Goal: Use online tool/utility: Use online tool/utility

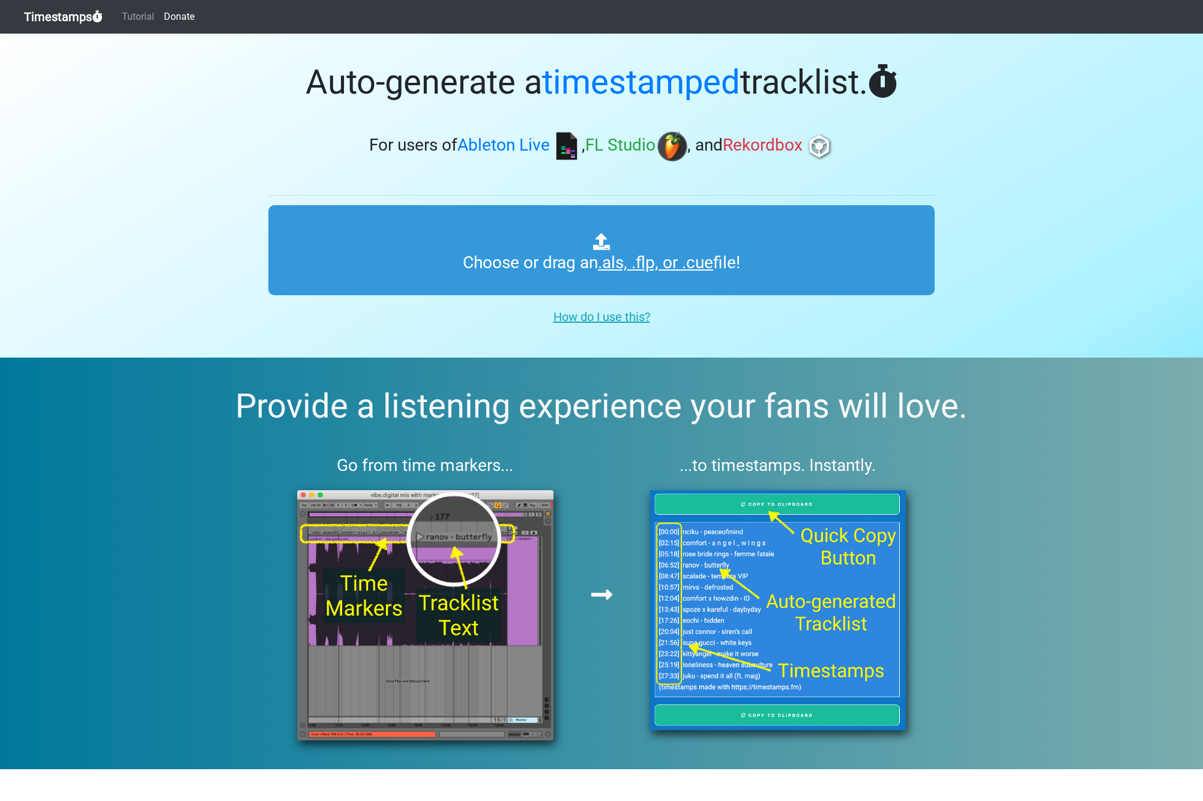
type input "C:\fakepath\Spinnin' Sessions 648 ts.als"
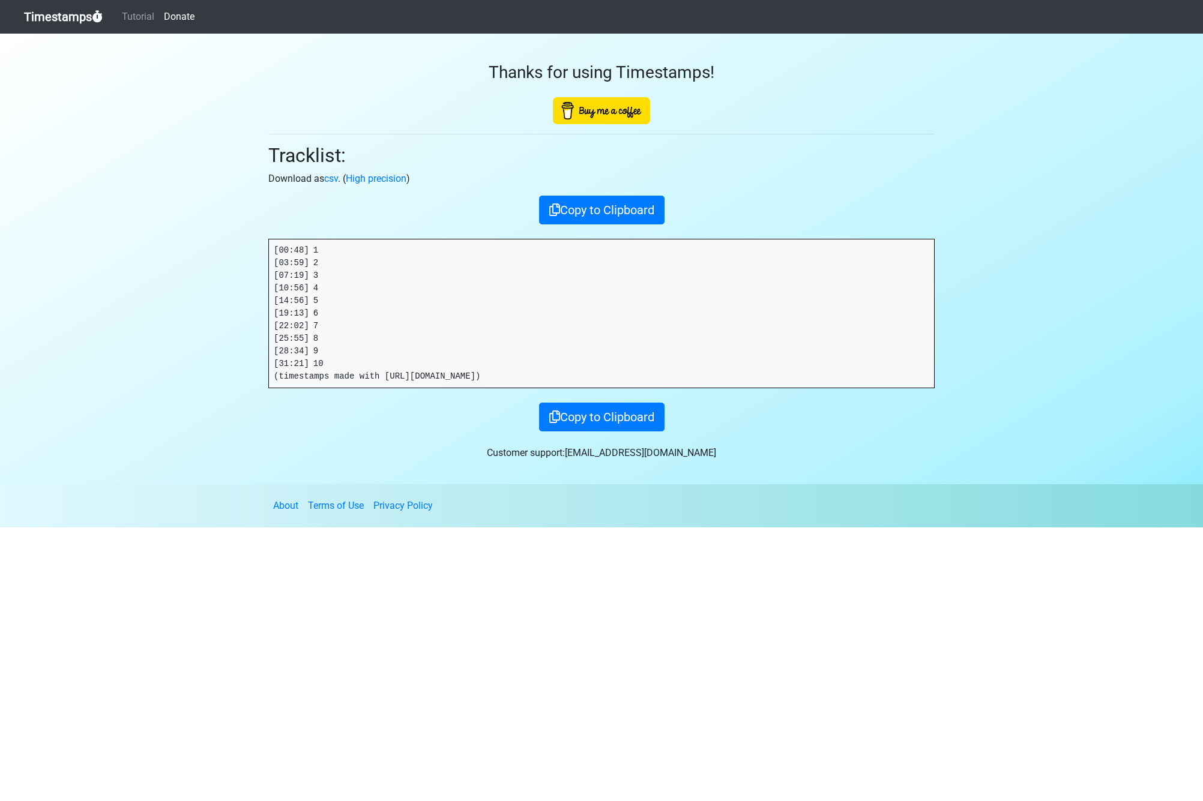
click at [322, 261] on pre "[00:48] 1 [03:59] 2 [07:19] 3 [10:56] 4 [14:56] 5 [19:13] 6 [22:02] 7 [25:55] 8…" at bounding box center [601, 314] width 665 height 148
drag, startPoint x: 313, startPoint y: 250, endPoint x: 258, endPoint y: 249, distance: 55.2
click at [250, 248] on section "Thanks for using Timestamps! Tracklist: Download as csv . ( High precision ) Co…" at bounding box center [601, 259] width 1203 height 451
copy pre "[00:48]"
drag, startPoint x: 316, startPoint y: 262, endPoint x: 268, endPoint y: 263, distance: 47.4
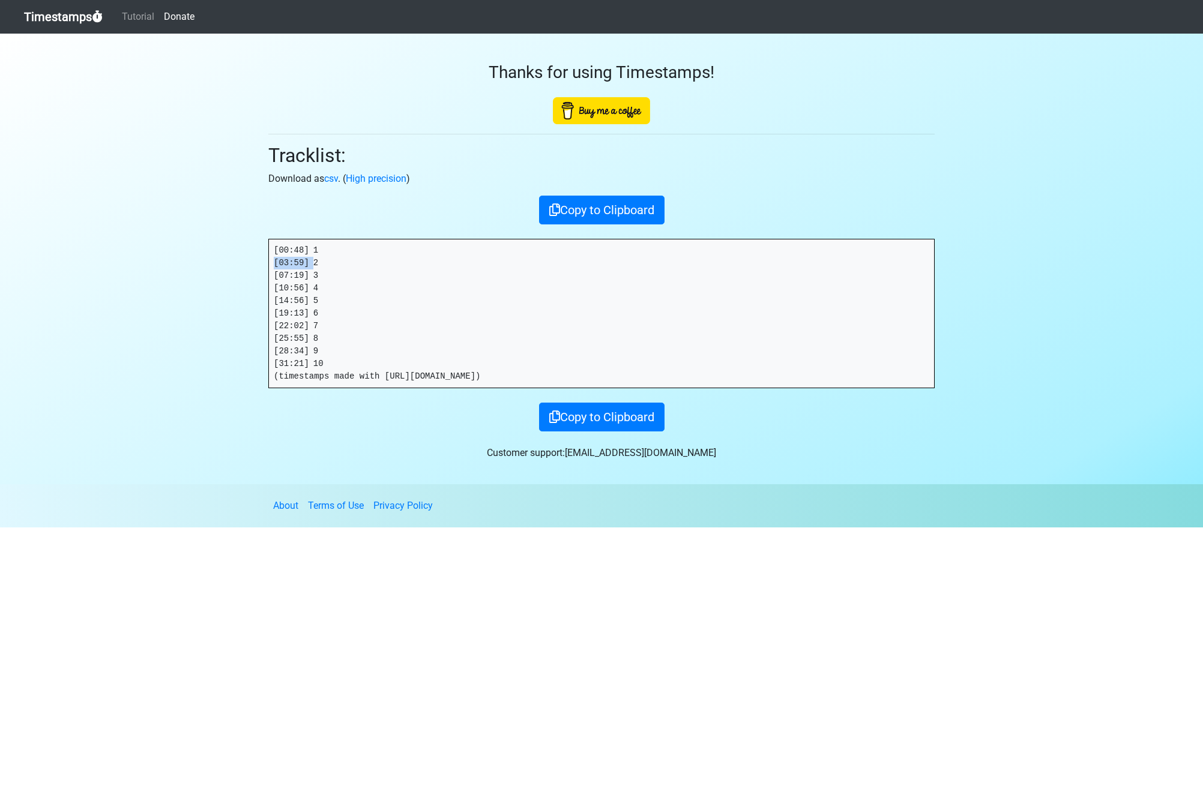
click at [267, 264] on div "Thanks for using Timestamps! Tracklist: Download as csv . ( High precision ) Co…" at bounding box center [601, 233] width 684 height 398
copy pre "[03:59]"
drag, startPoint x: 315, startPoint y: 273, endPoint x: 65, endPoint y: 271, distance: 250.3
click at [220, 274] on section "Thanks for using Timestamps! Tracklist: Download as csv . ( High precision ) Co…" at bounding box center [601, 259] width 1203 height 451
copy pre "[07:19]"
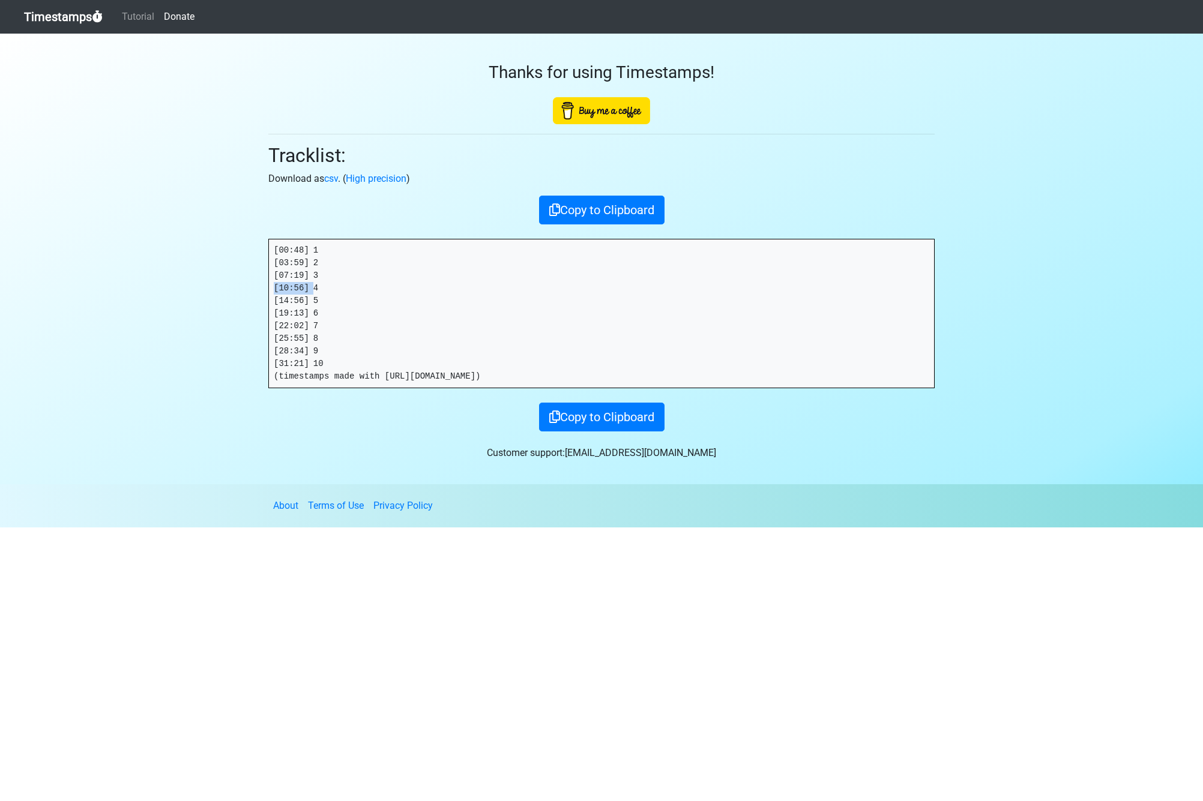
drag, startPoint x: 314, startPoint y: 289, endPoint x: 158, endPoint y: 286, distance: 156.1
click at [182, 284] on section "Thanks for using Timestamps! Tracklist: Download as csv . ( High precision ) Co…" at bounding box center [601, 259] width 1203 height 451
copy pre "[10:56]"
drag, startPoint x: 250, startPoint y: 298, endPoint x: 241, endPoint y: 298, distance: 8.4
click at [241, 298] on section "Thanks for using Timestamps! Tracklist: Download as csv . ( High precision ) Co…" at bounding box center [601, 259] width 1203 height 451
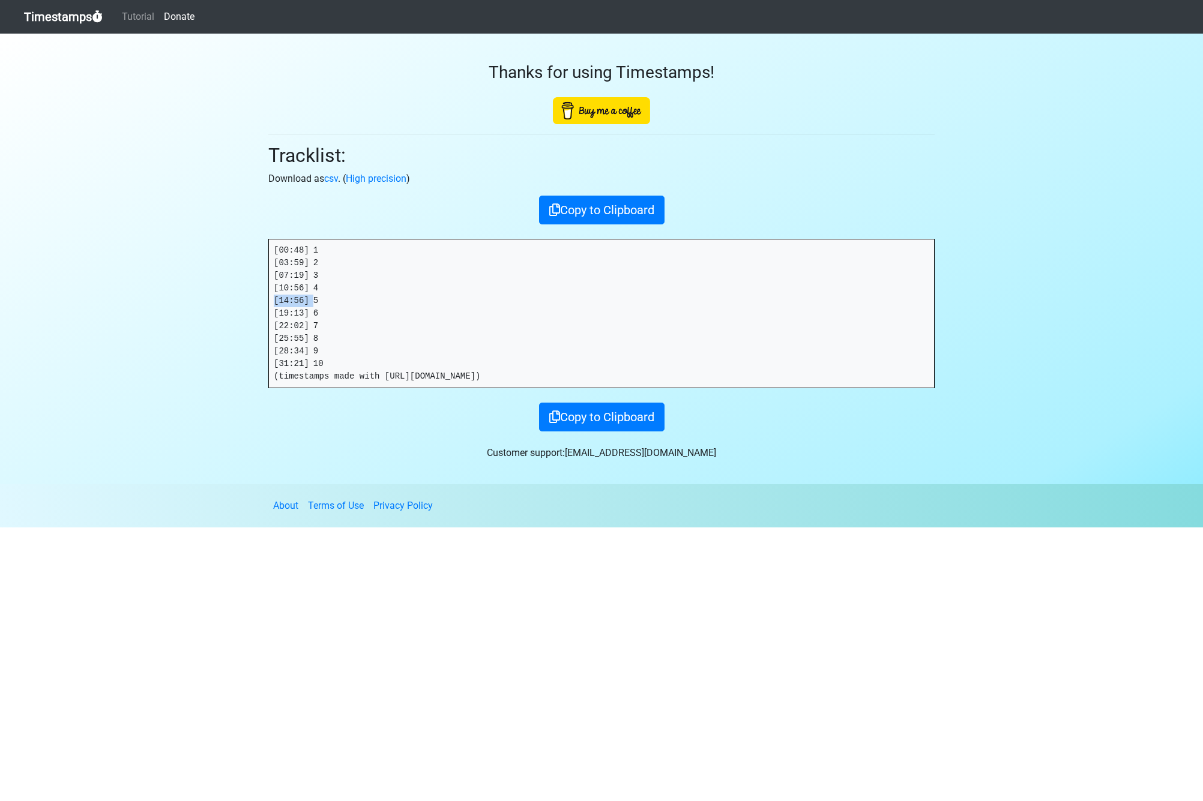
copy pre "[14:56]"
drag, startPoint x: 319, startPoint y: 322, endPoint x: 314, endPoint y: 316, distance: 7.6
click at [319, 321] on pre "[00:48] 1 [03:59] 2 [07:19] 3 [10:56] 4 [14:56] 5 [19:13] 6 [22:02] 7 [25:55] 8…" at bounding box center [601, 314] width 665 height 148
drag, startPoint x: 315, startPoint y: 313, endPoint x: 251, endPoint y: 309, distance: 64.4
click at [251, 309] on section "Thanks for using Timestamps! Tracklist: Download as csv . ( High precision ) Co…" at bounding box center [601, 259] width 1203 height 451
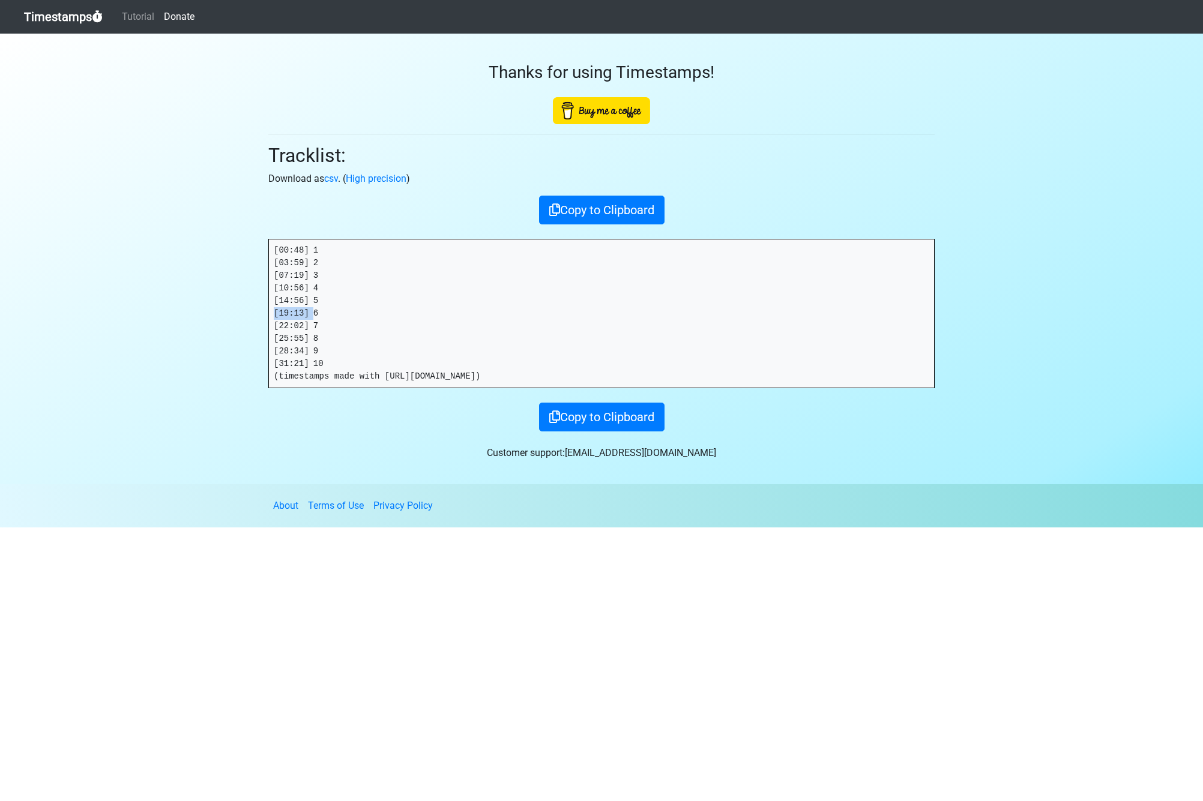
copy pre "[19:13]"
drag, startPoint x: 315, startPoint y: 325, endPoint x: 96, endPoint y: 331, distance: 219.2
click at [238, 325] on section "Thanks for using Timestamps! Tracklist: Download as csv . ( High precision ) Co…" at bounding box center [601, 259] width 1203 height 451
copy pre "[22:02]"
drag, startPoint x: 316, startPoint y: 340, endPoint x: 229, endPoint y: 337, distance: 86.5
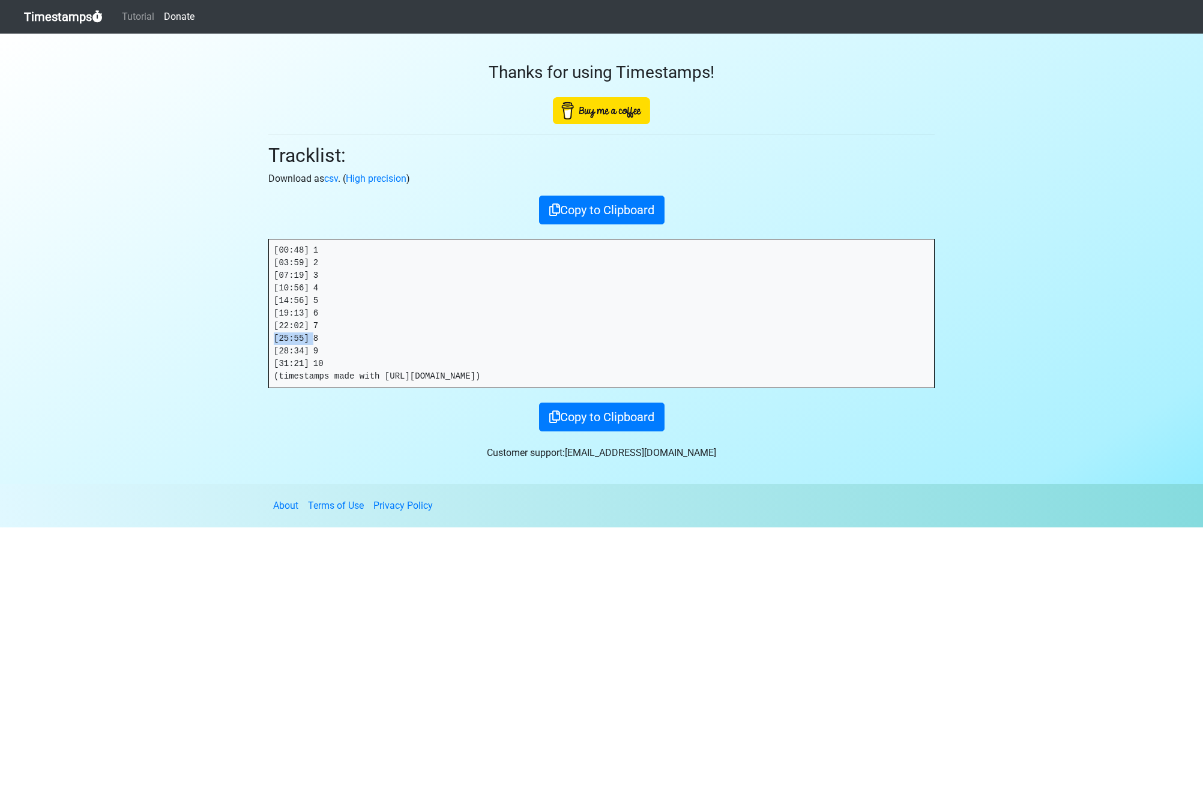
click at [230, 336] on section "Thanks for using Timestamps! Tracklist: Download as csv . ( High precision ) Co…" at bounding box center [601, 259] width 1203 height 451
copy pre "[25:55]"
drag, startPoint x: 314, startPoint y: 351, endPoint x: 233, endPoint y: 349, distance: 81.1
click at [234, 349] on section "Thanks for using Timestamps! Tracklist: Download as csv . ( High precision ) Co…" at bounding box center [601, 259] width 1203 height 451
copy pre "[28:34]"
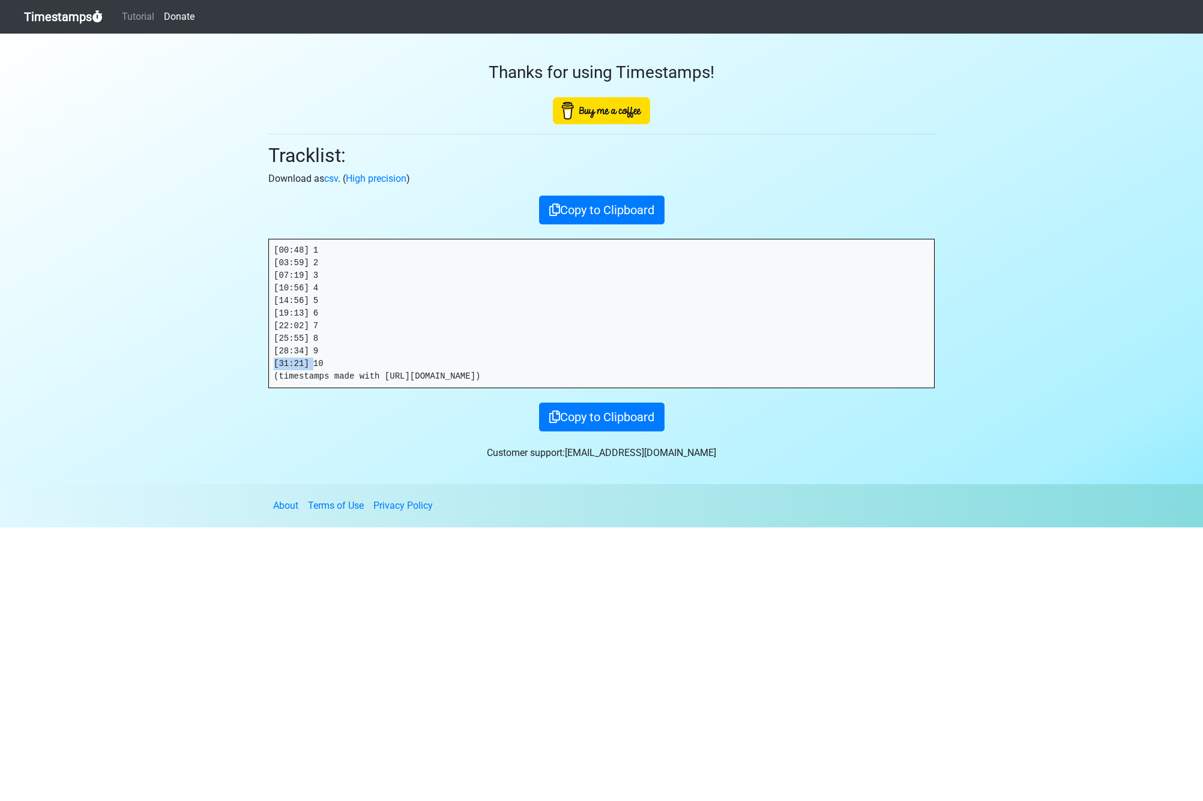
drag, startPoint x: 315, startPoint y: 363, endPoint x: 203, endPoint y: 358, distance: 111.2
click at [203, 358] on section "Thanks for using Timestamps! Tracklist: Download as csv . ( High precision ) Co…" at bounding box center [601, 259] width 1203 height 451
copy pre "[31:21]"
